Goal: Check status: Check status

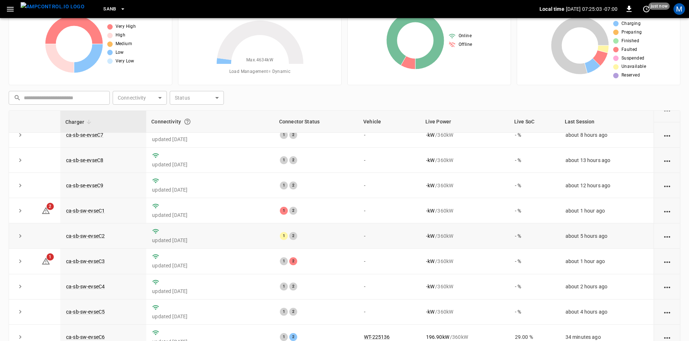
scroll to position [91, 0]
click at [99, 207] on link "ca-sb-sw-evseC1" at bounding box center [86, 210] width 42 height 9
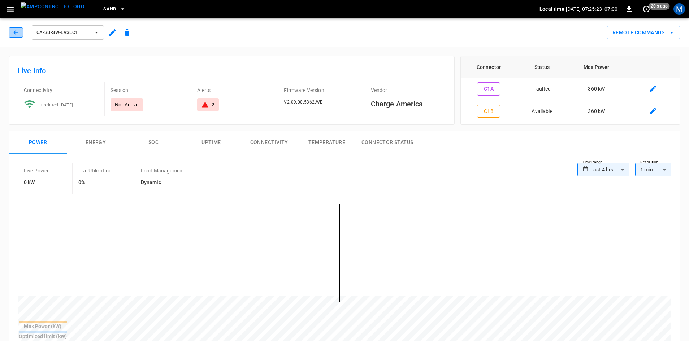
click at [20, 32] on button "button" at bounding box center [16, 32] width 14 height 10
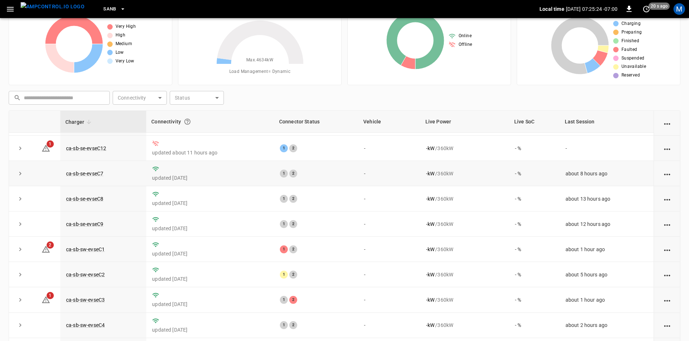
scroll to position [72, 0]
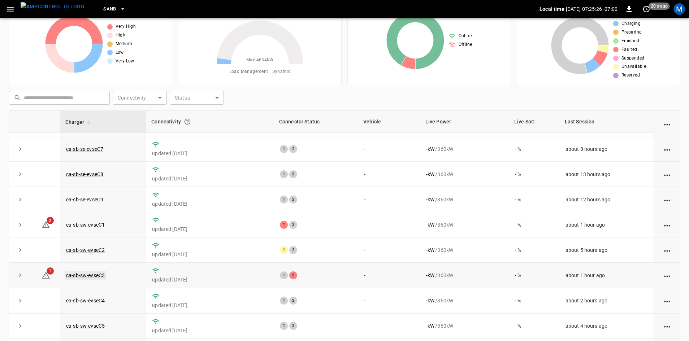
click at [98, 279] on link "ca-sb-sw-evseC3" at bounding box center [86, 275] width 42 height 9
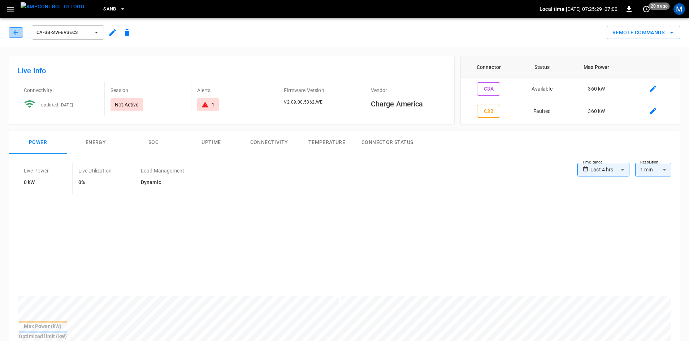
click at [18, 34] on icon "button" at bounding box center [15, 32] width 7 height 7
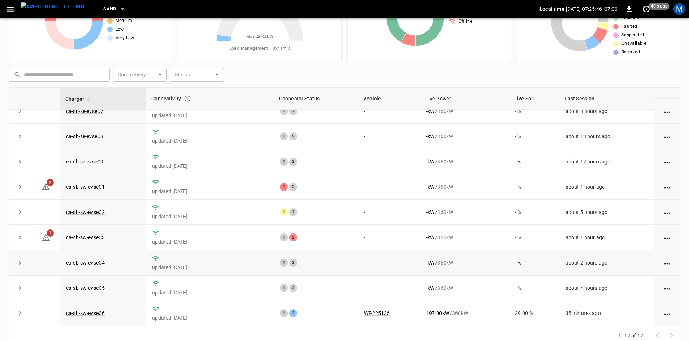
scroll to position [70, 0]
